Goal: Transaction & Acquisition: Book appointment/travel/reservation

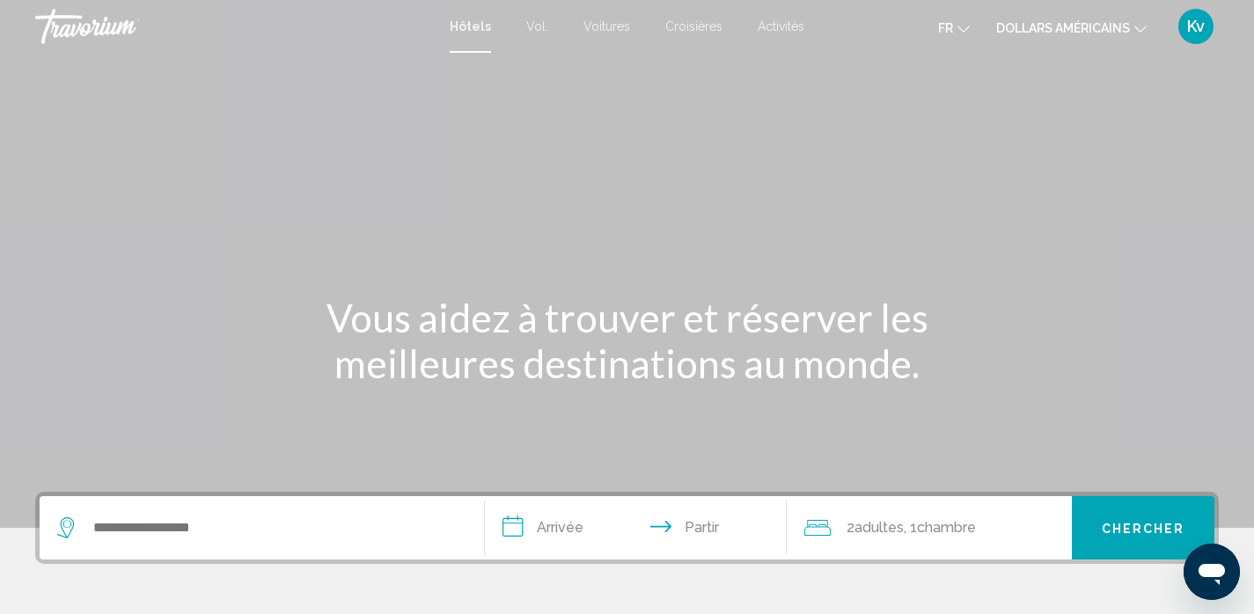
click at [1051, 35] on font "dollars américains" at bounding box center [1063, 28] width 134 height 14
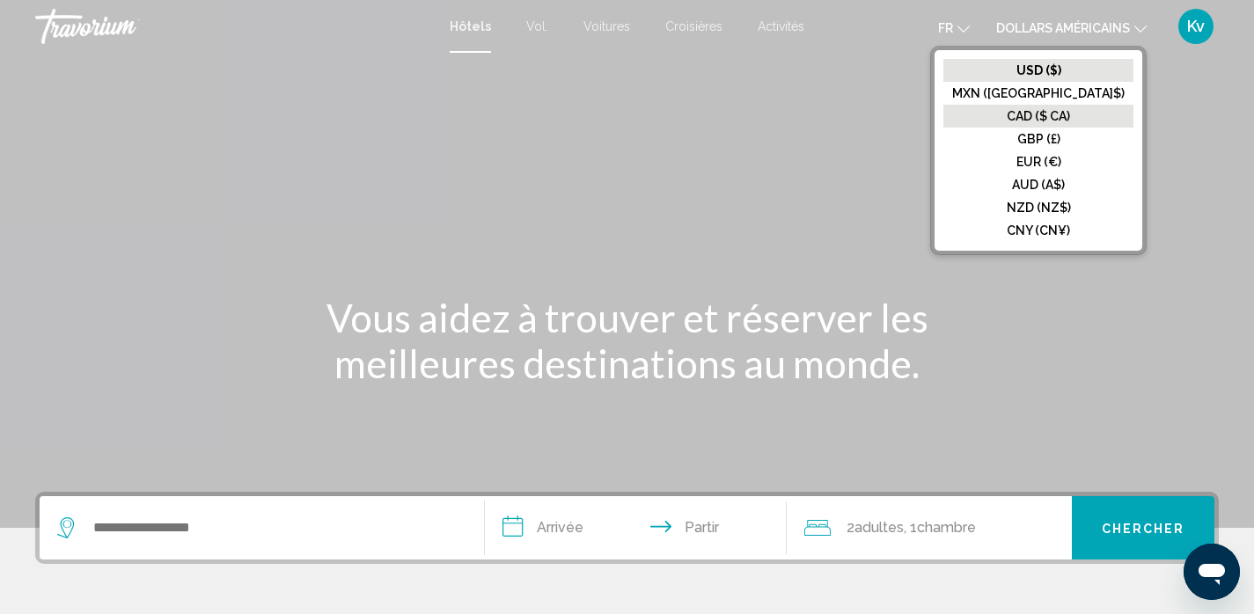
click at [1057, 115] on font "CAD ($ CA)" at bounding box center [1037, 116] width 63 height 14
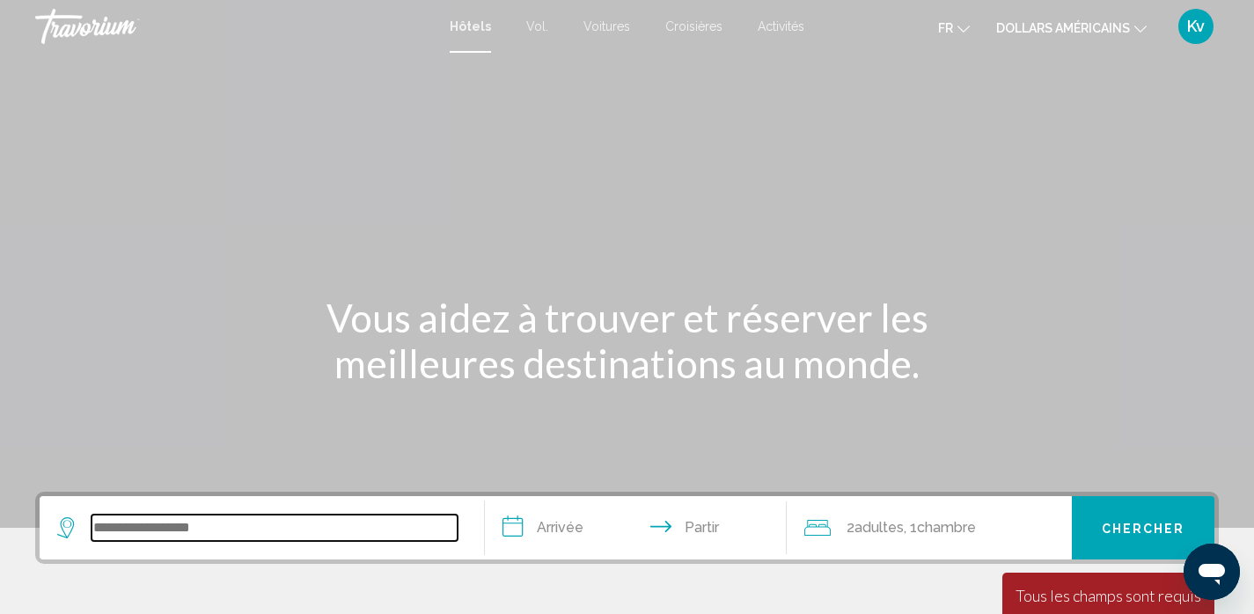
click at [270, 517] on input "Widget de recherche" at bounding box center [274, 528] width 366 height 26
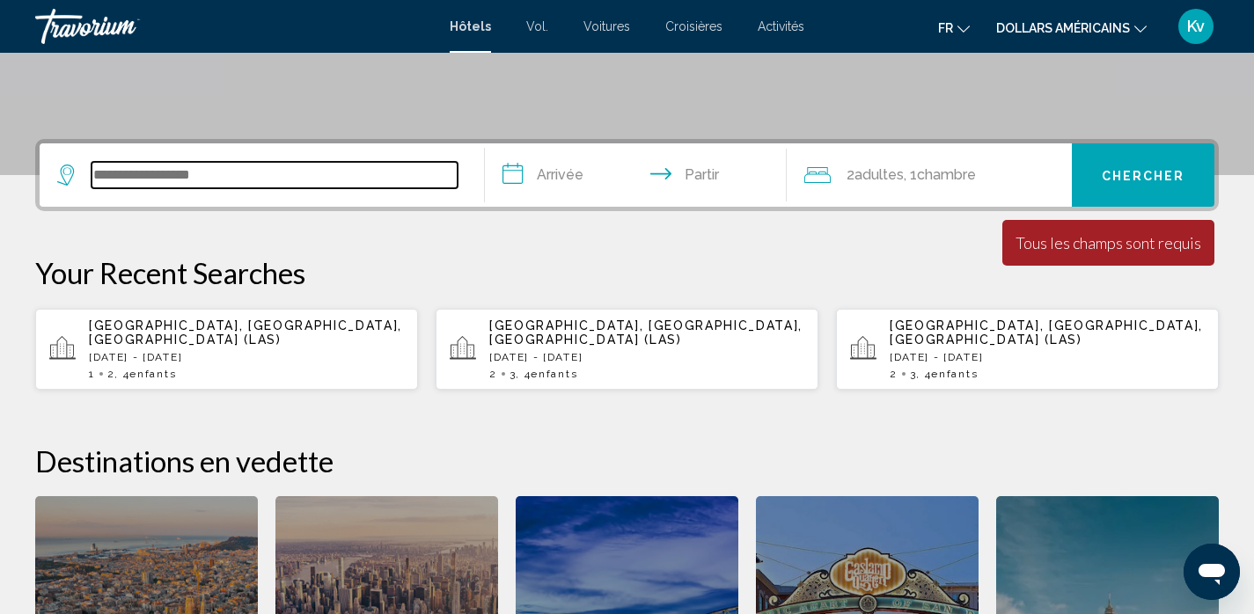
scroll to position [435, 0]
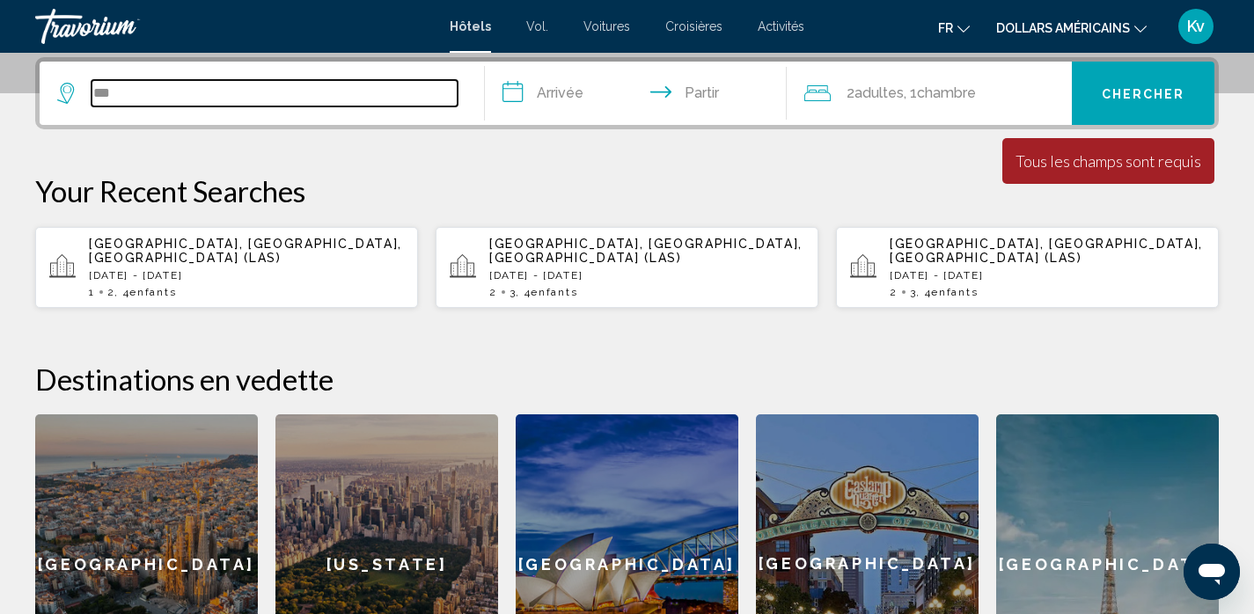
type input "***"
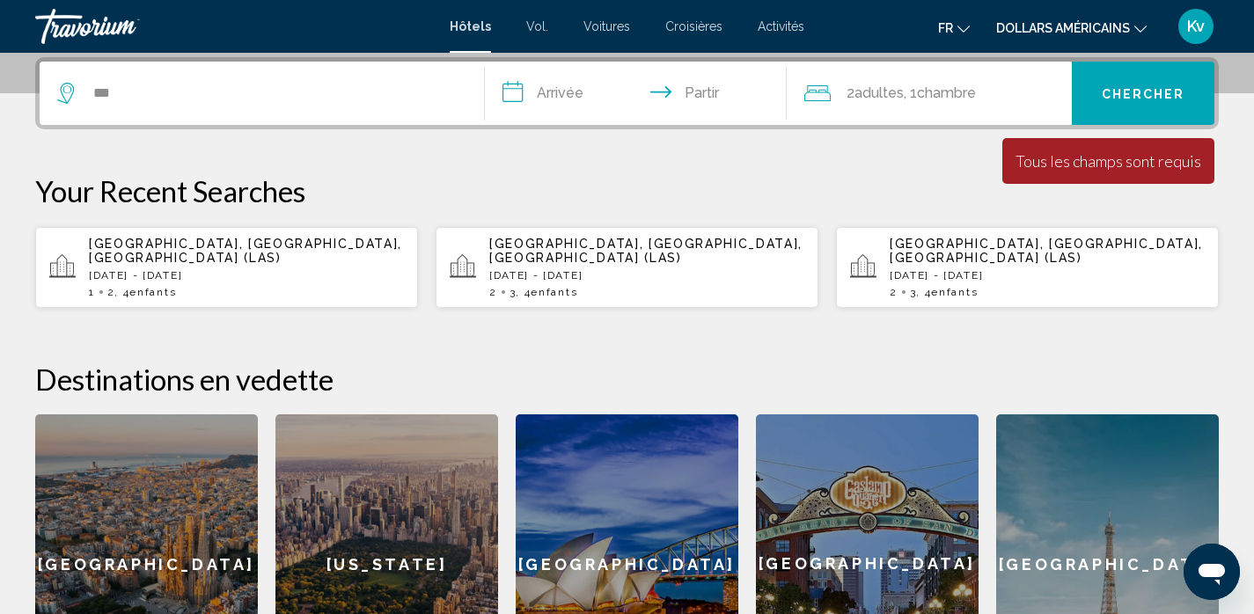
click at [159, 269] on p "[DATE] - [DATE]" at bounding box center [246, 275] width 315 height 12
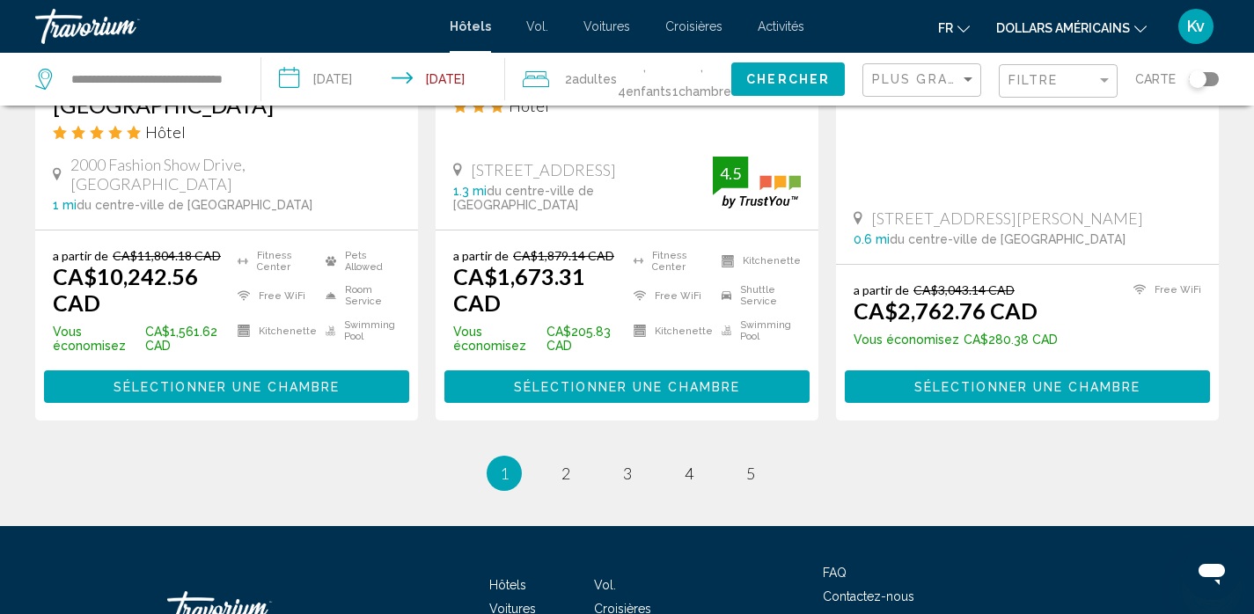
scroll to position [2534, 0]
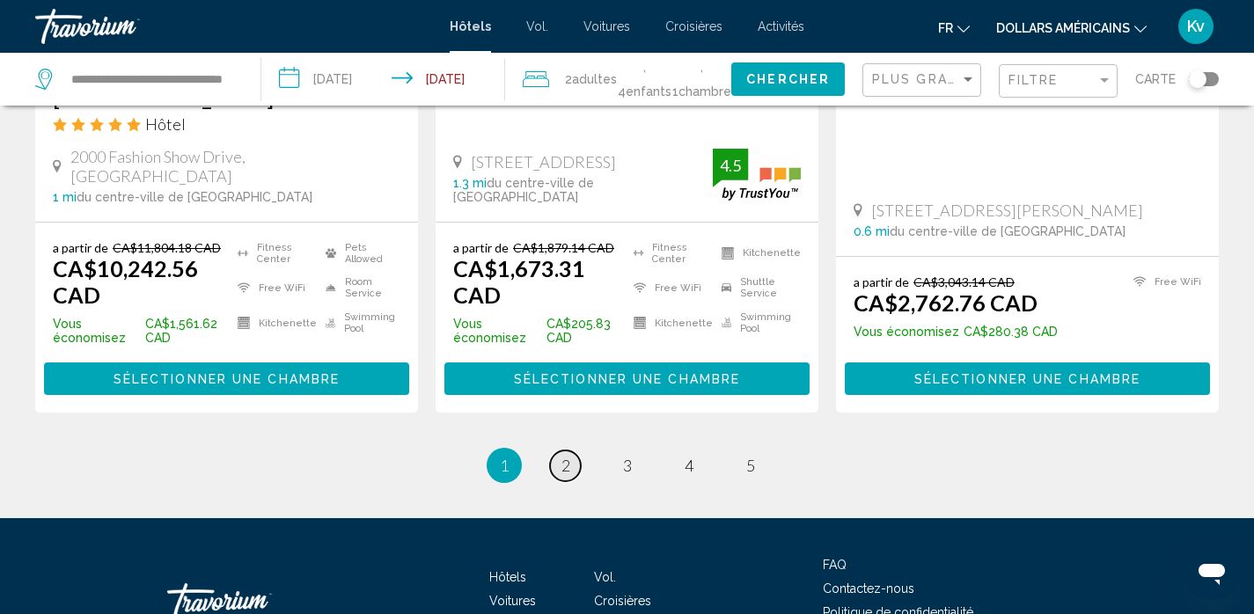
click at [568, 456] on span "2" at bounding box center [565, 465] width 9 height 19
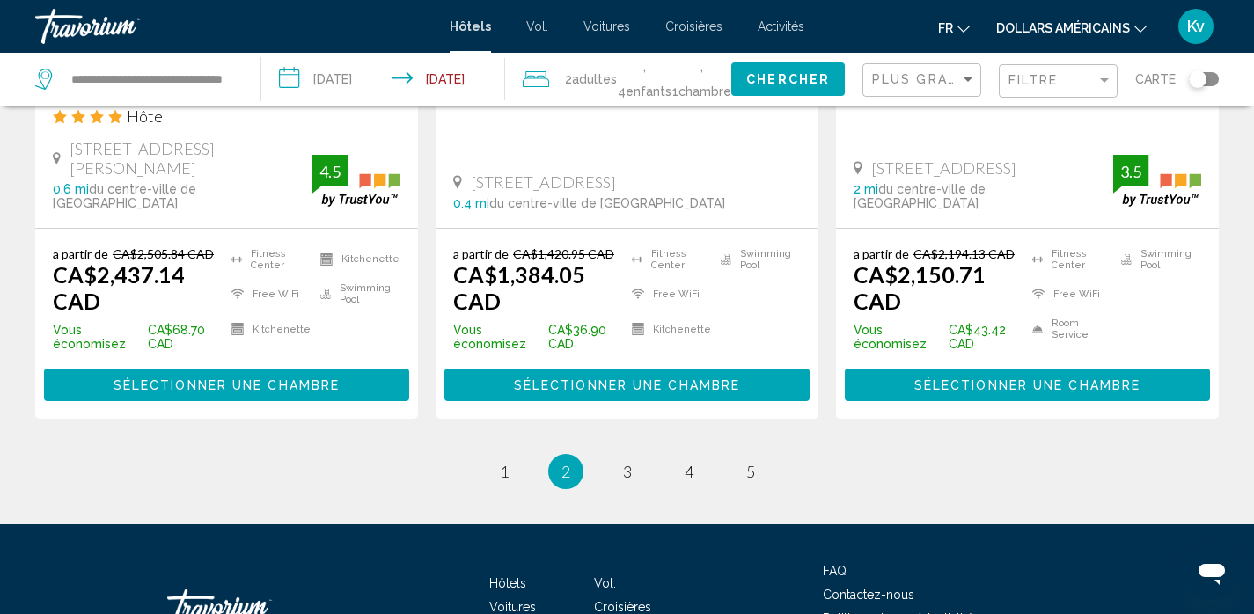
scroll to position [2569, 0]
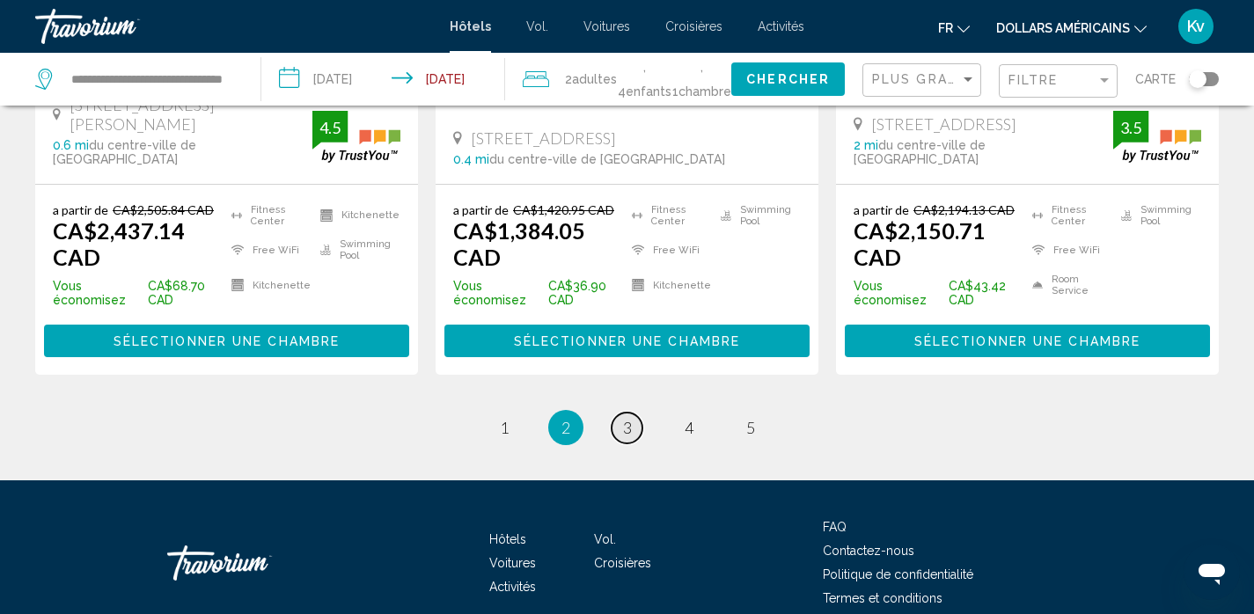
click at [623, 418] on span "3" at bounding box center [627, 427] width 9 height 19
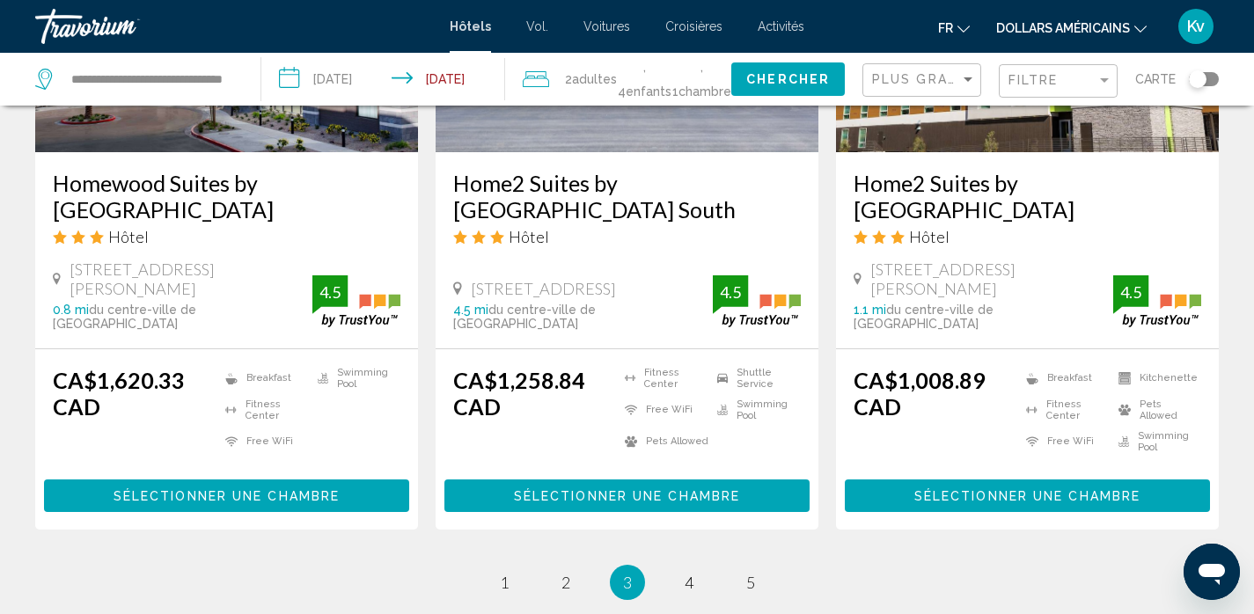
scroll to position [2428, 0]
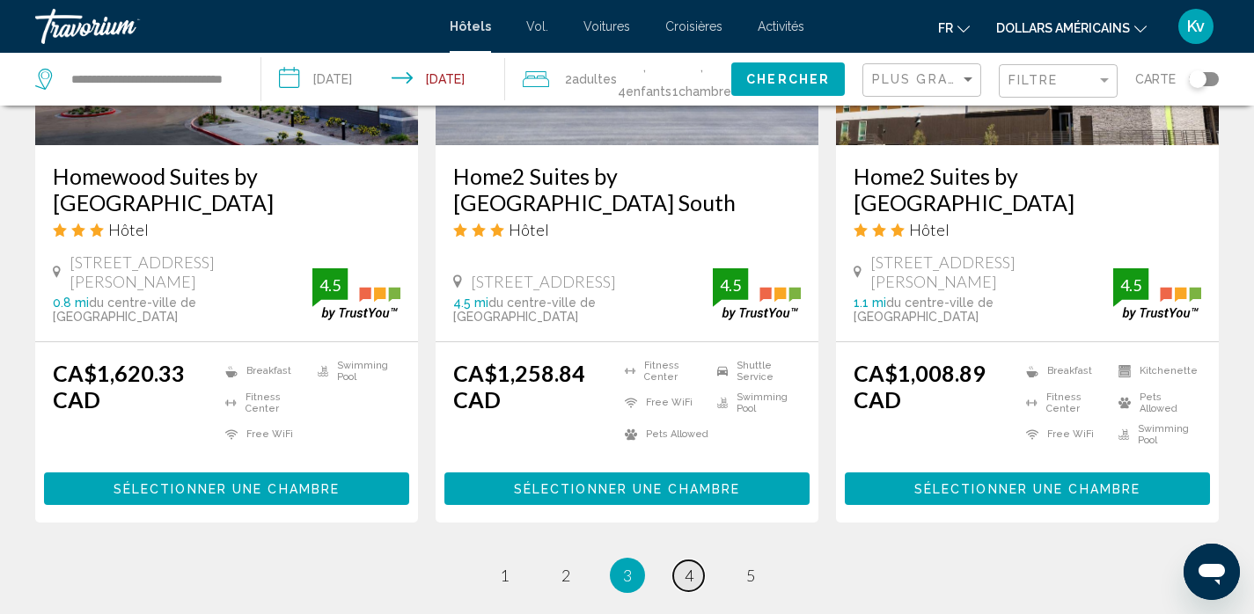
click at [695, 560] on link "page 4" at bounding box center [688, 575] width 31 height 31
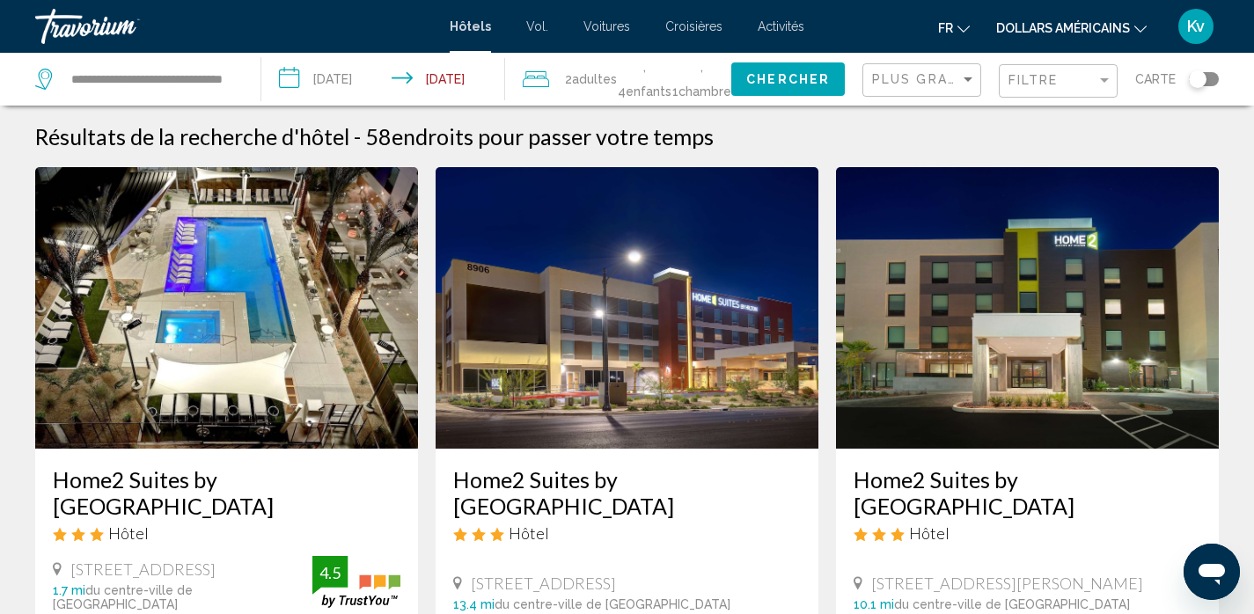
click at [617, 82] on span ", 4 Enfant Enfants" at bounding box center [644, 79] width 55 height 49
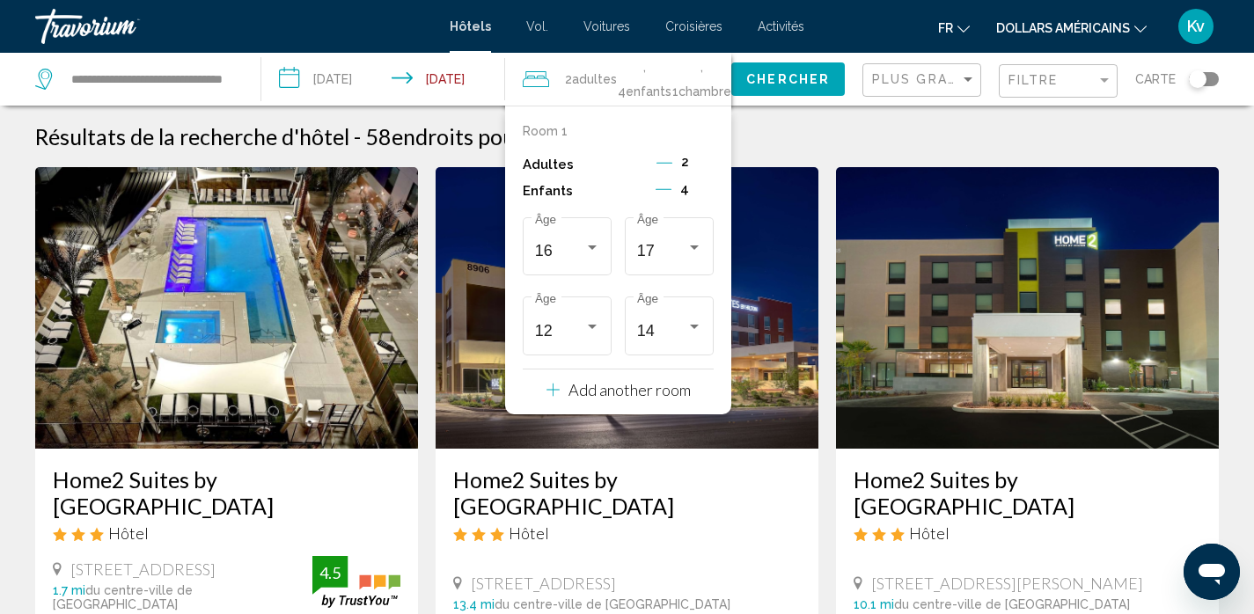
click at [633, 390] on p "Add another room" at bounding box center [629, 389] width 122 height 19
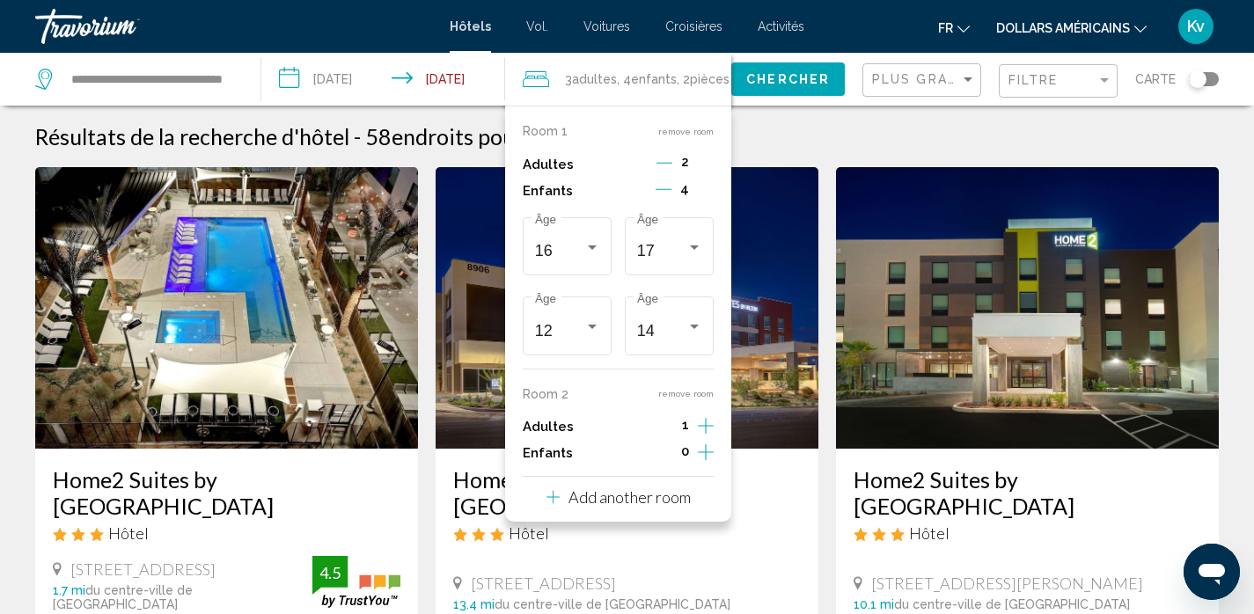
click at [664, 186] on icon "Decrement children" at bounding box center [663, 189] width 16 height 16
click at [704, 173] on icon "Increment adults" at bounding box center [706, 162] width 16 height 21
click at [706, 200] on icon "Increment children" at bounding box center [706, 189] width 16 height 21
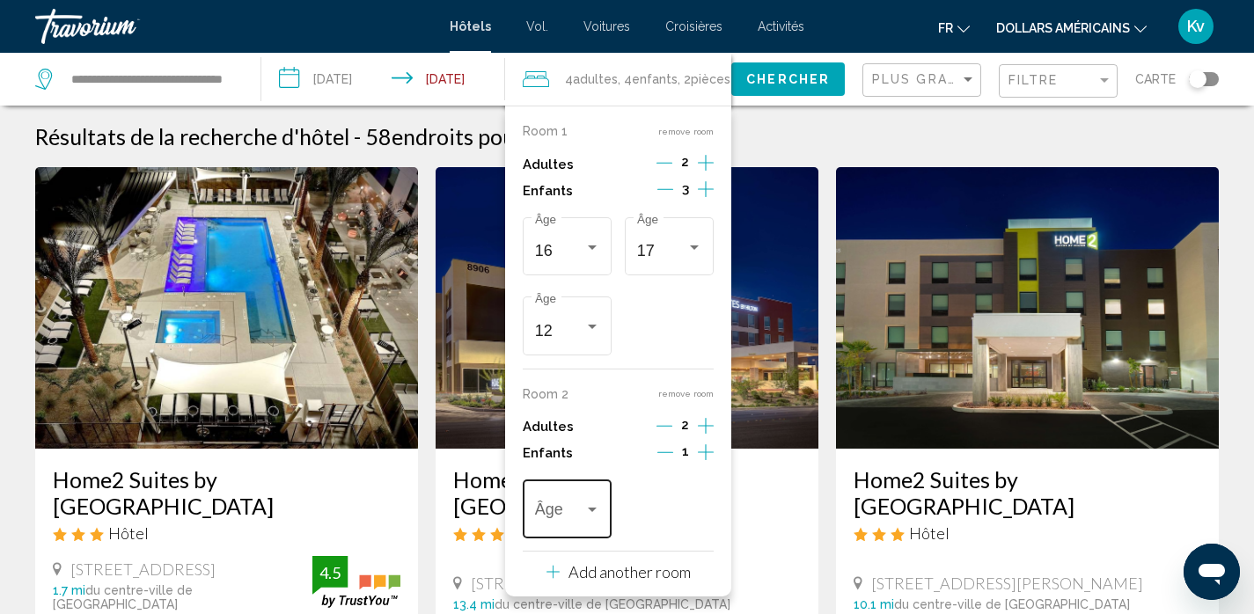
click at [578, 514] on span "Travelers: 4 adults, 4 children" at bounding box center [559, 514] width 49 height 18
click at [560, 487] on span "12" at bounding box center [567, 488] width 65 height 48
click at [776, 84] on span "Chercher" at bounding box center [788, 80] width 84 height 14
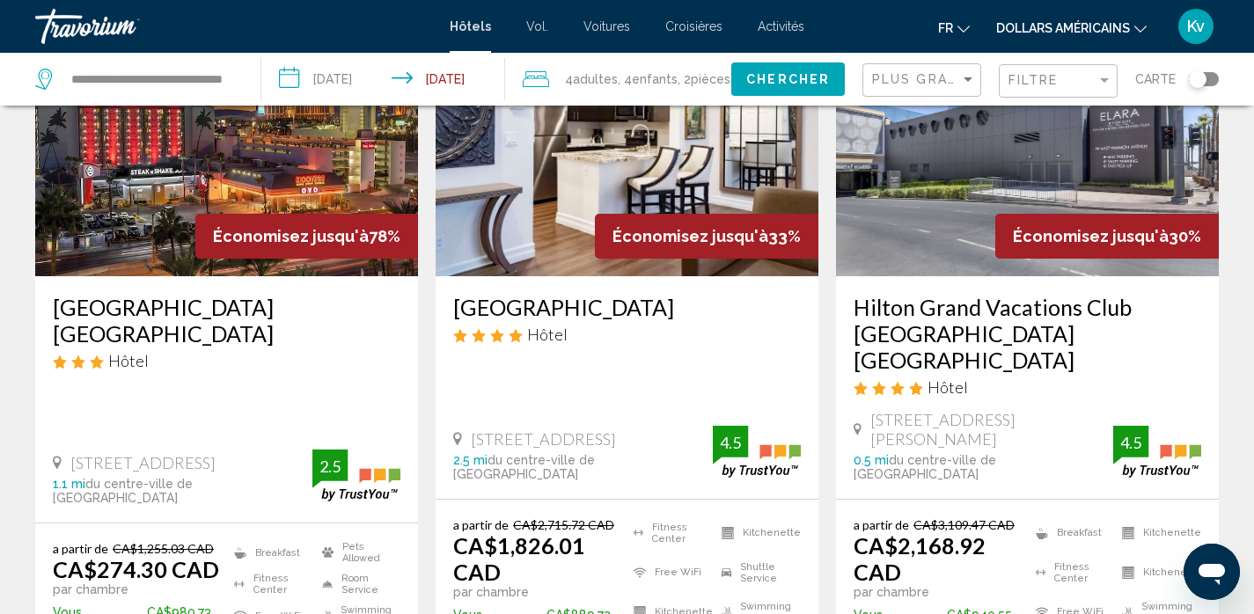
scroll to position [211, 0]
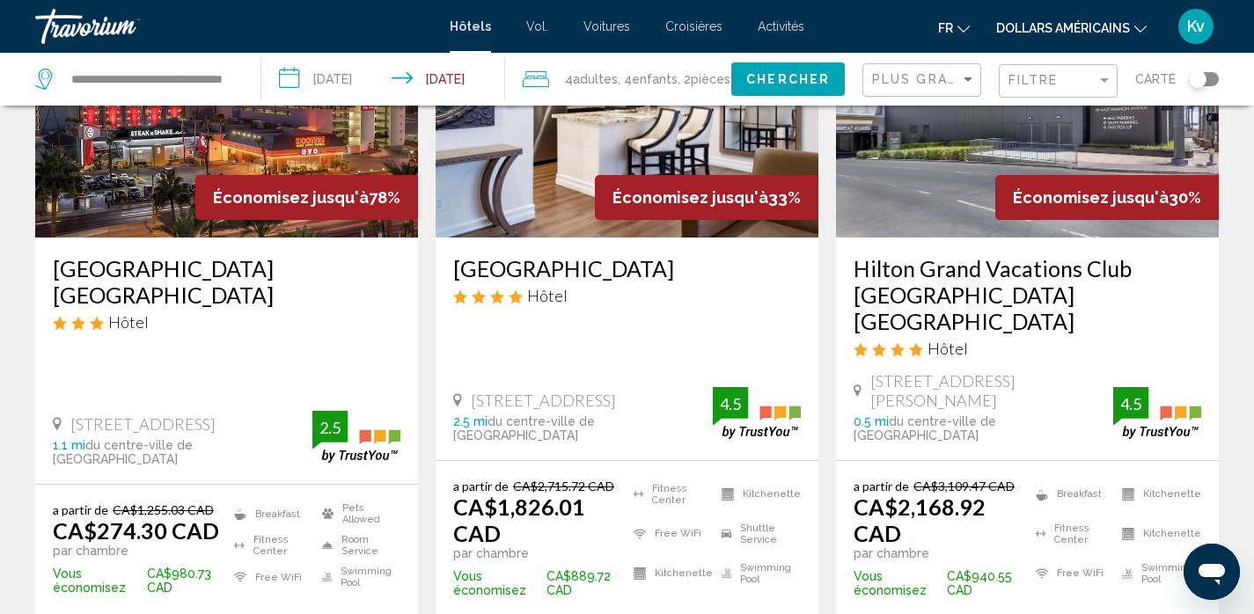
click at [335, 140] on img "Contenu principal" at bounding box center [226, 97] width 383 height 282
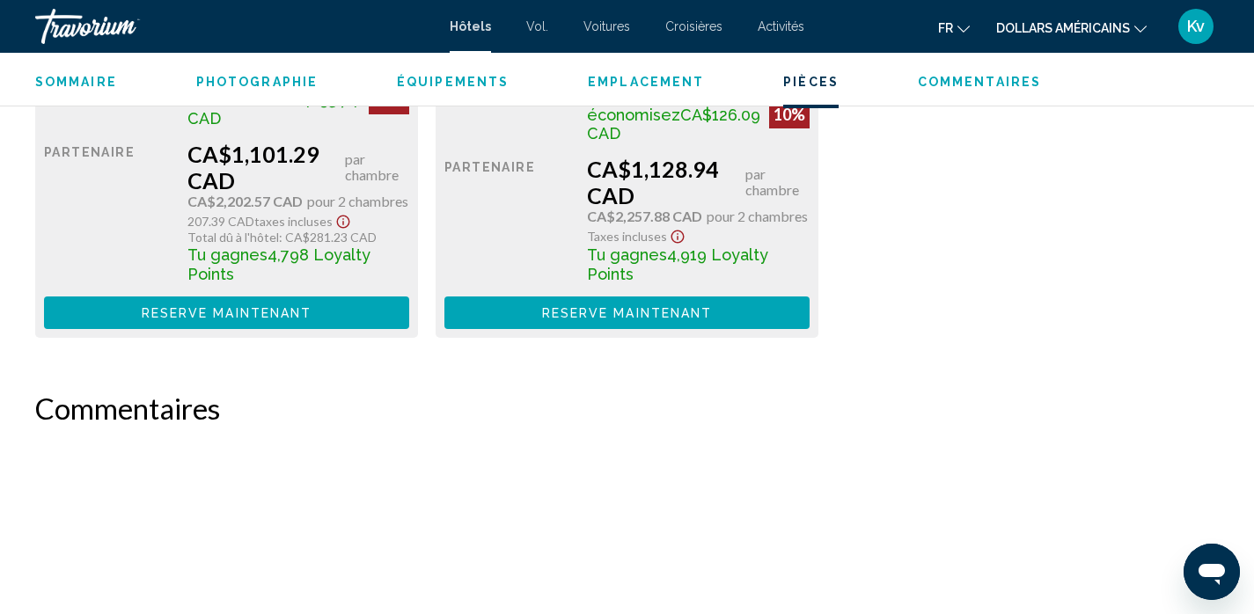
scroll to position [2966, 0]
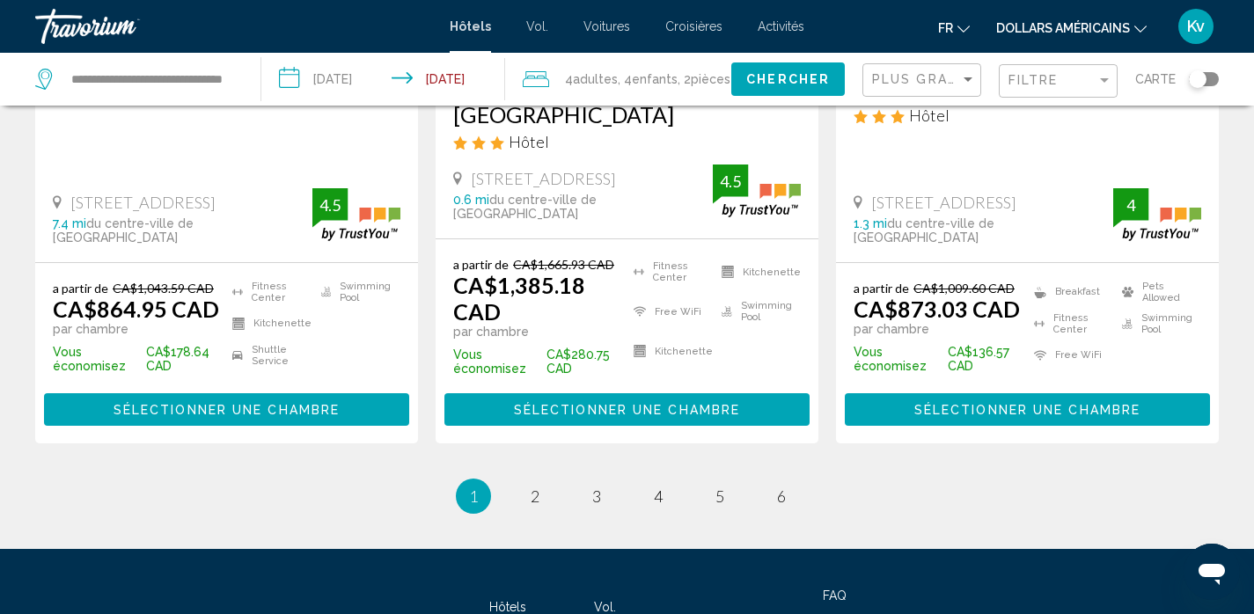
scroll to position [2604, 0]
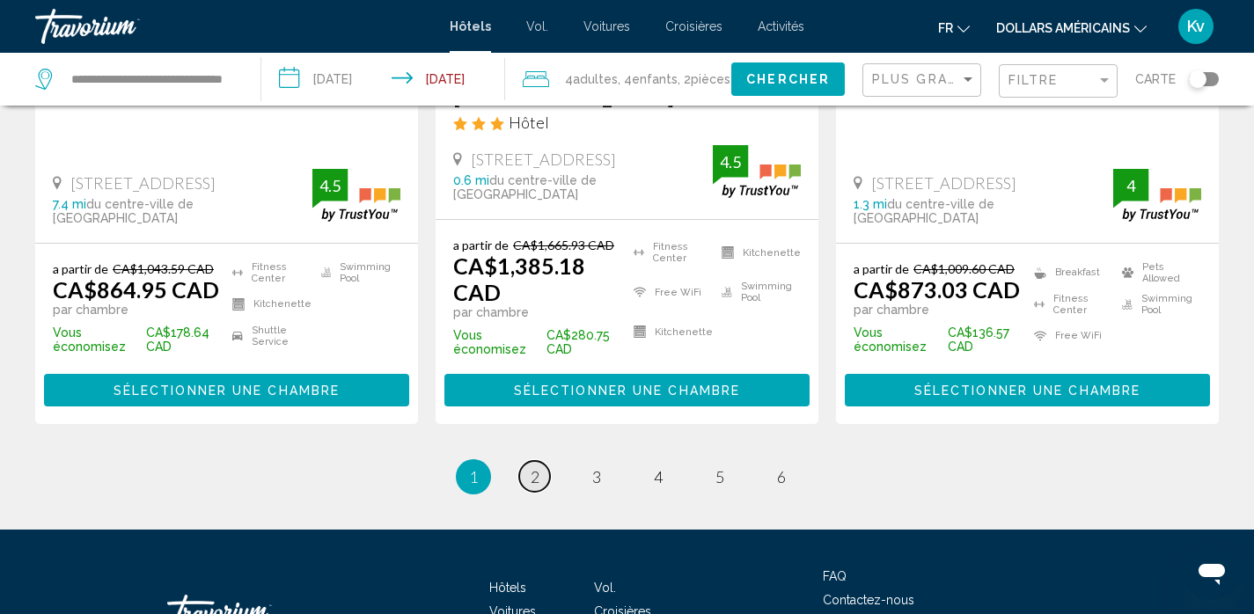
click at [533, 467] on span "2" at bounding box center [535, 476] width 9 height 19
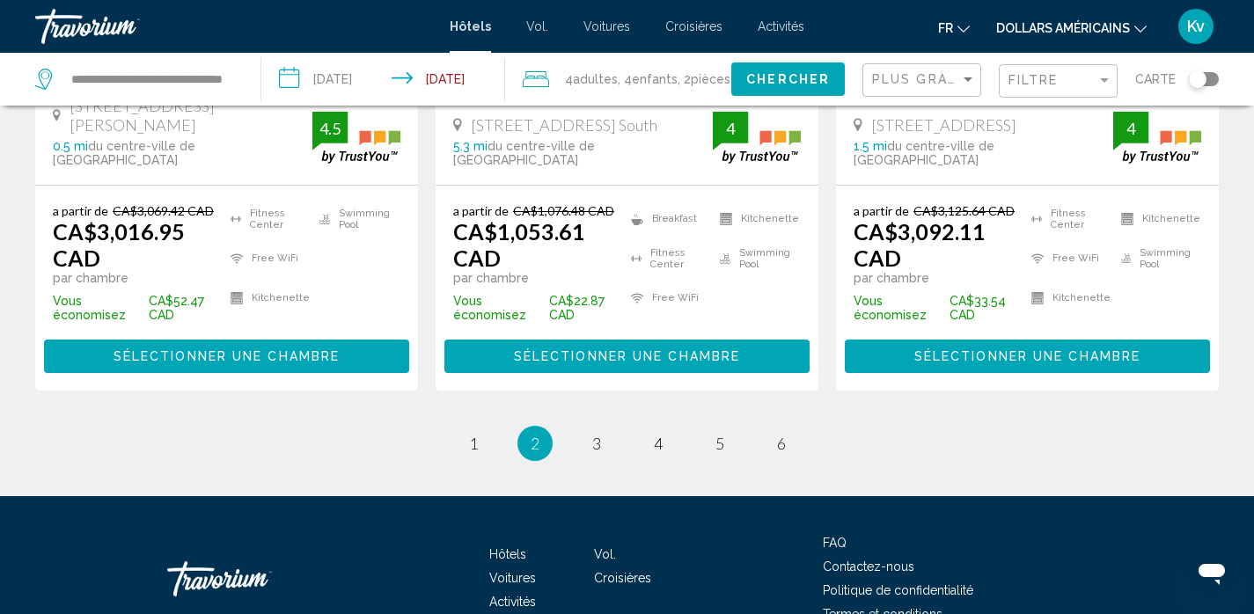
scroll to position [2639, 0]
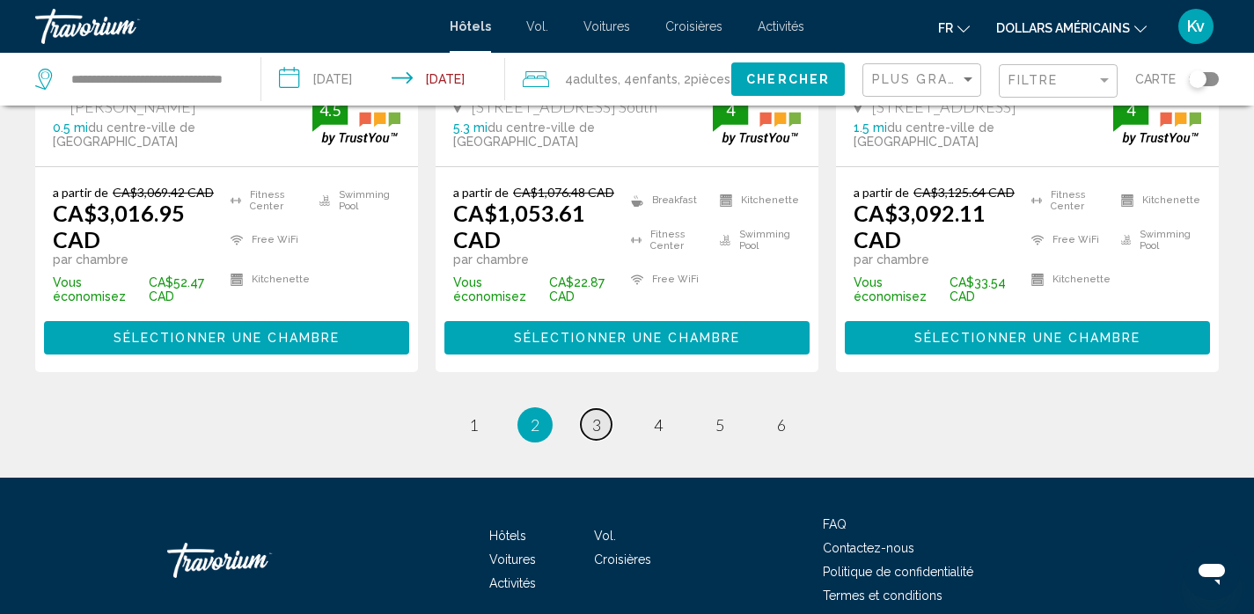
click at [583, 409] on link "page 3" at bounding box center [596, 424] width 31 height 31
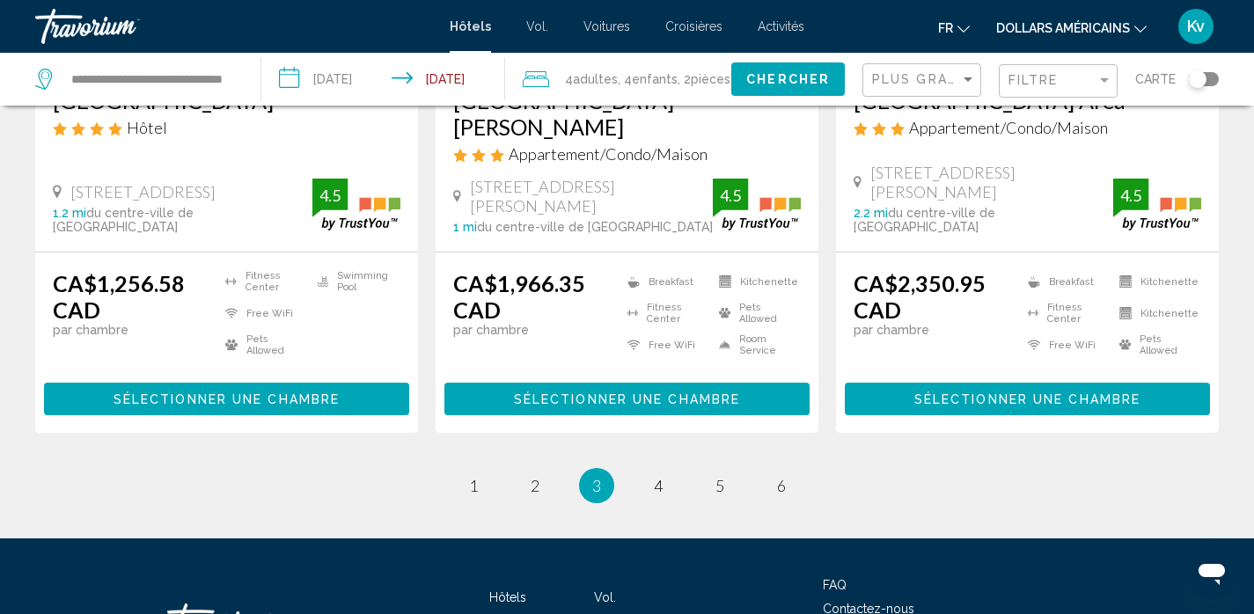
scroll to position [2569, 0]
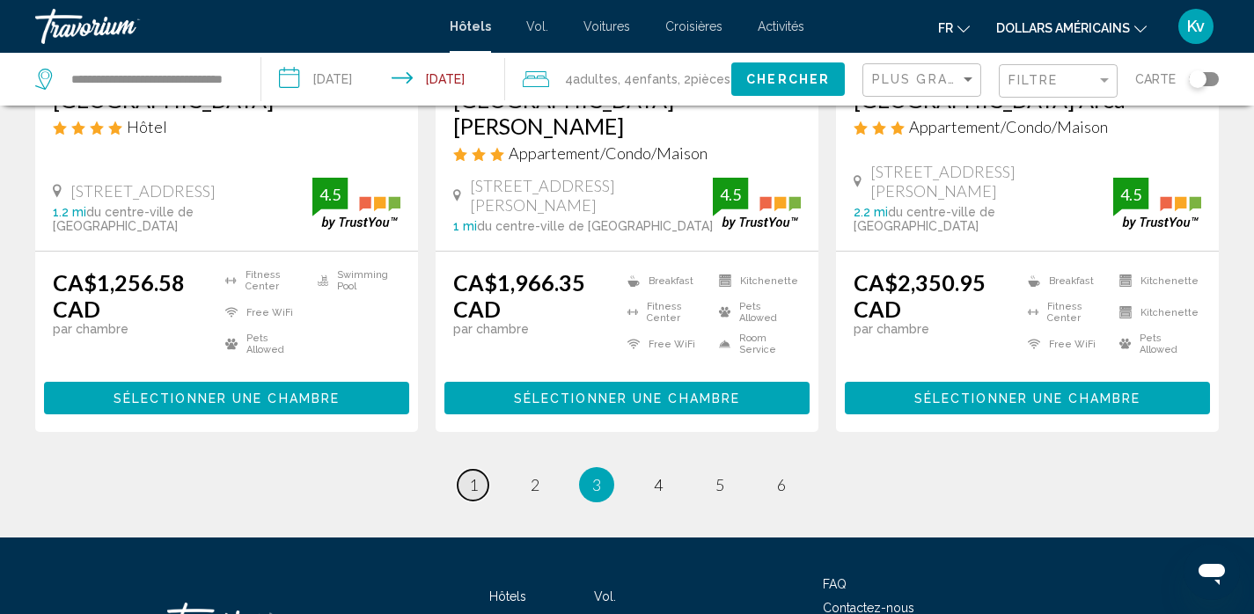
click at [478, 470] on link "page 1" at bounding box center [472, 485] width 31 height 31
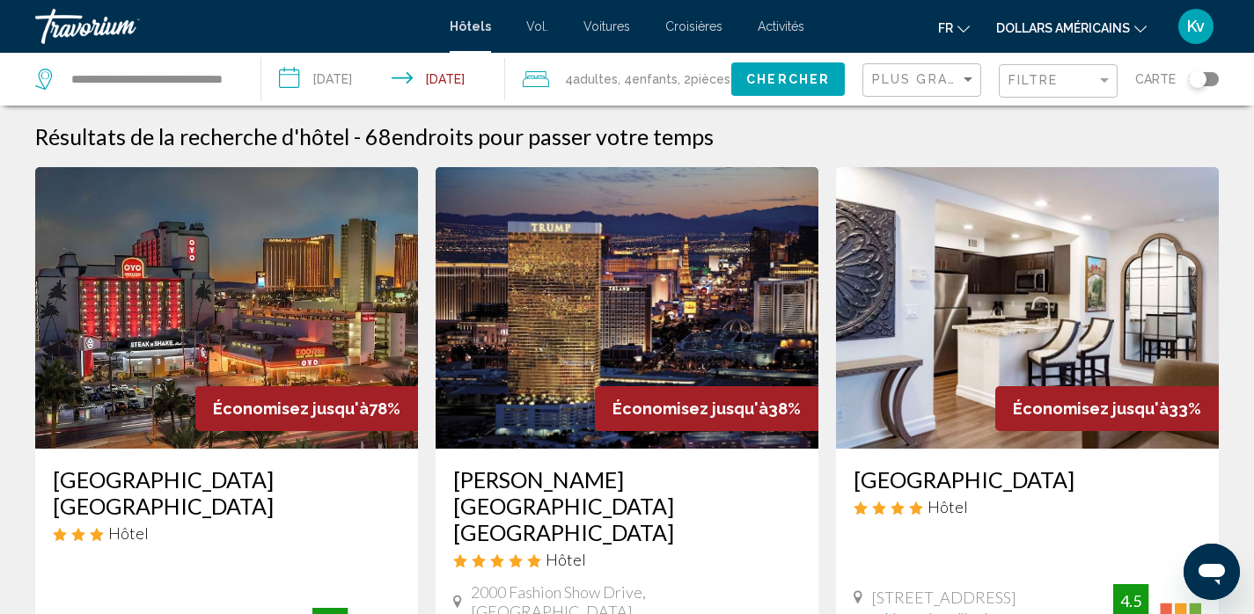
click at [211, 296] on img "Contenu principal" at bounding box center [226, 308] width 383 height 282
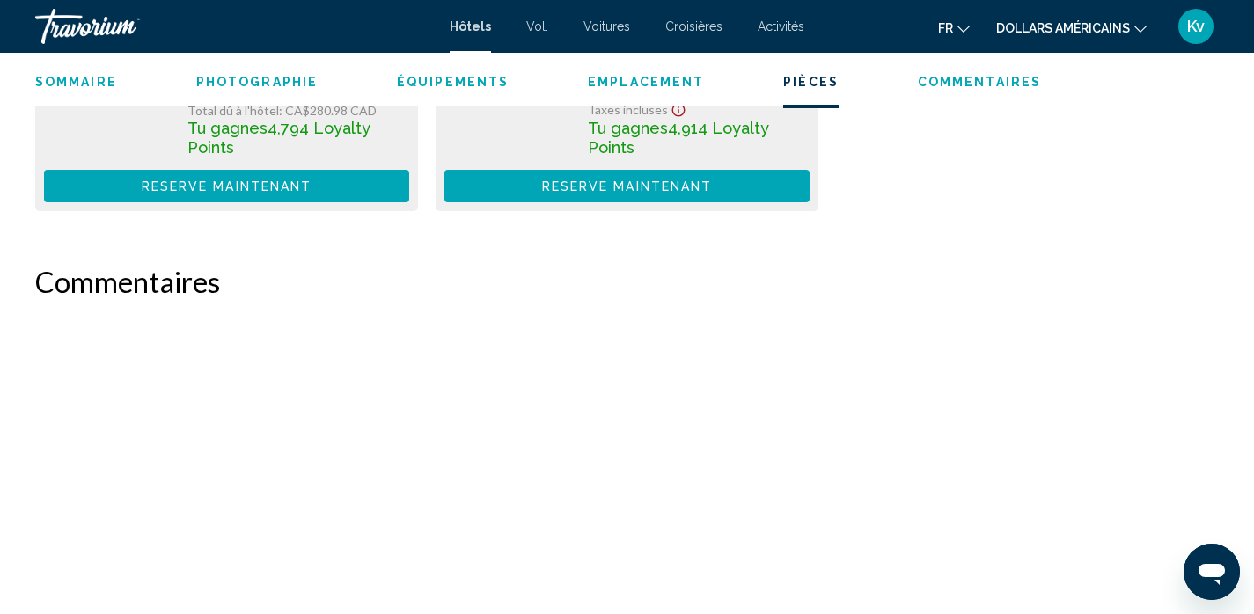
scroll to position [3106, 0]
